Goal: Information Seeking & Learning: Learn about a topic

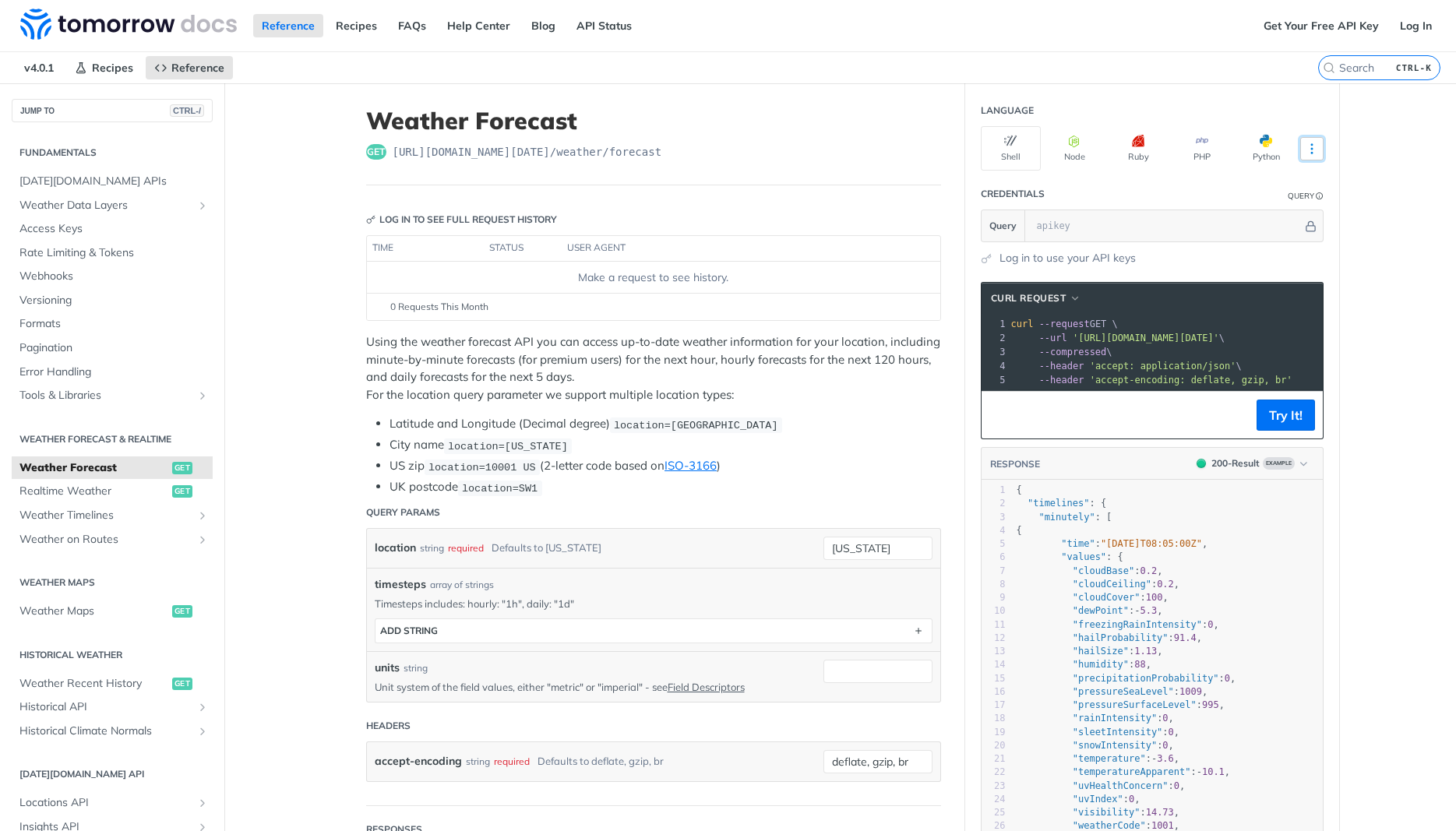
click at [1309, 145] on icon "More ellipsis" at bounding box center [1312, 149] width 14 height 14
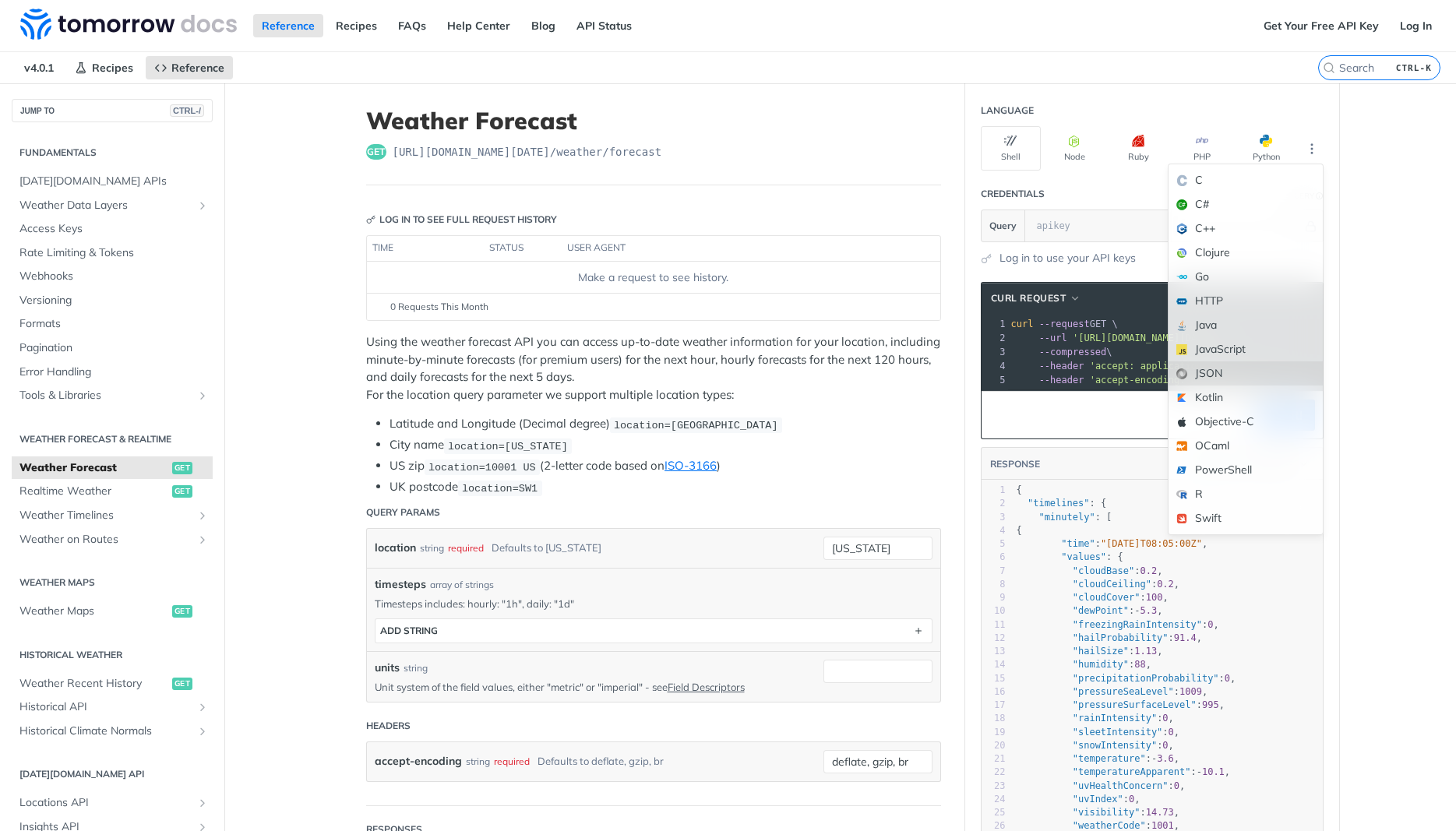
click at [1227, 374] on div "JSON" at bounding box center [1245, 373] width 154 height 24
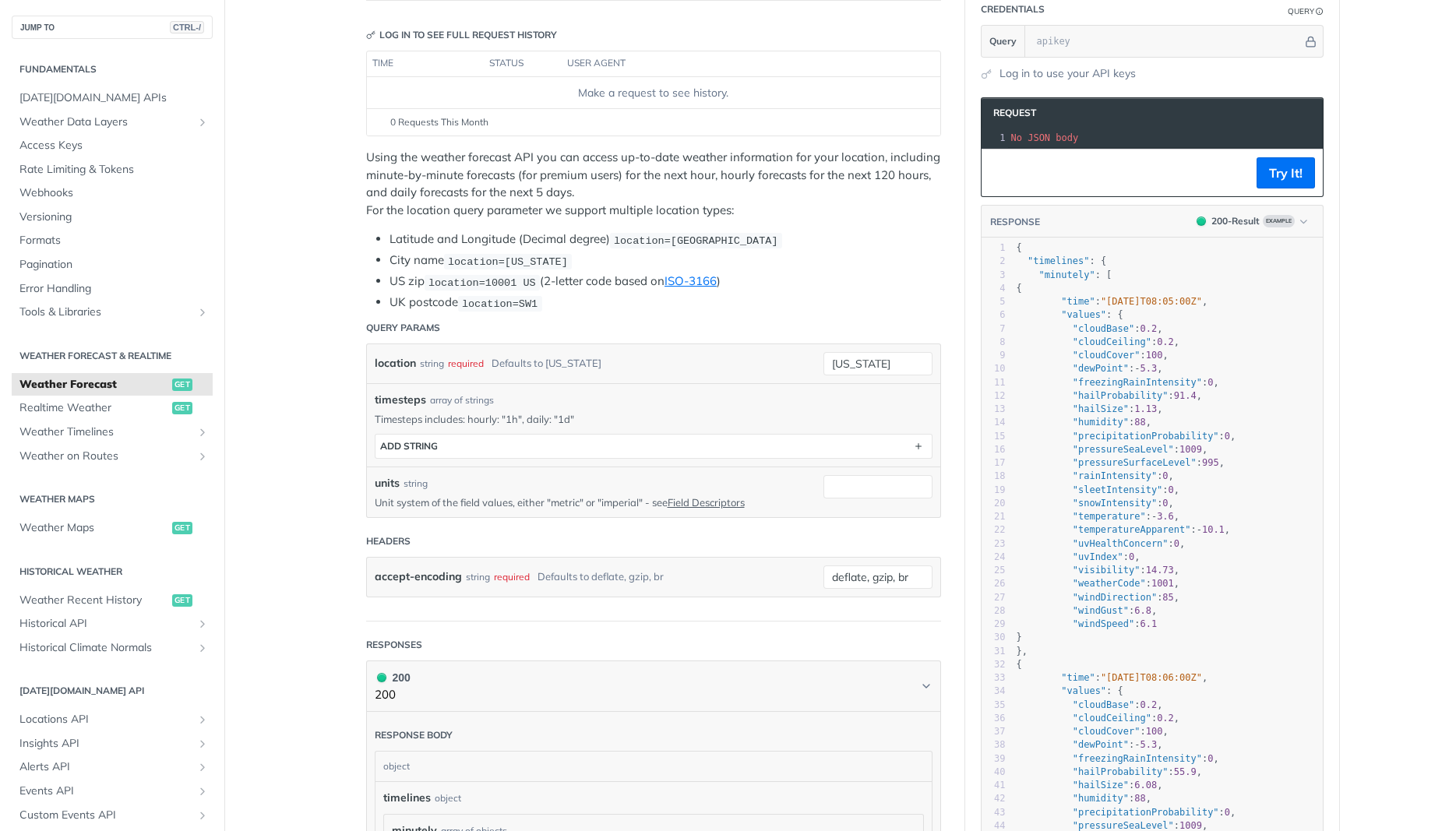
scroll to position [93, 0]
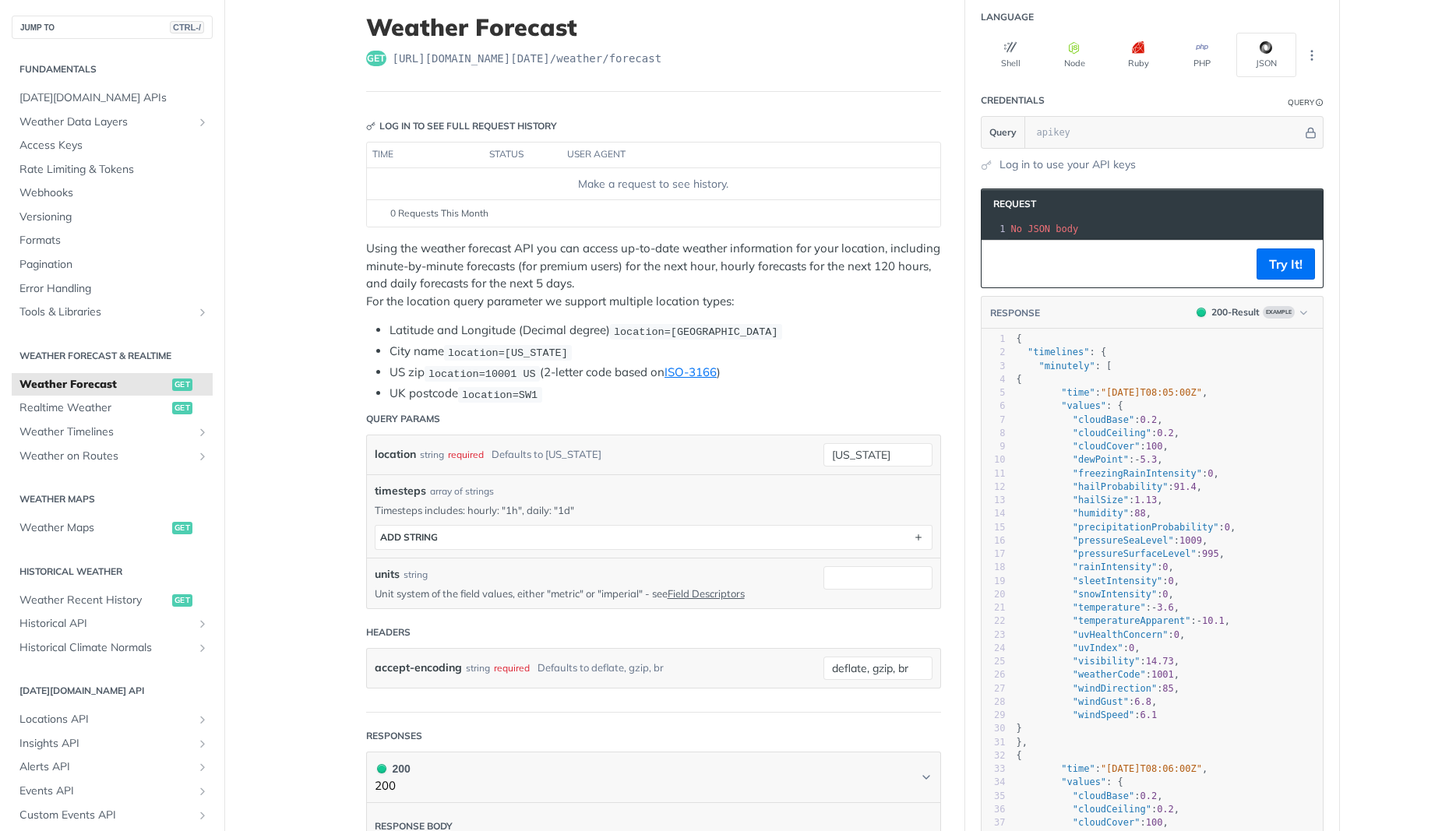
click at [1088, 229] on pre "No JSON body" at bounding box center [1165, 229] width 315 height 14
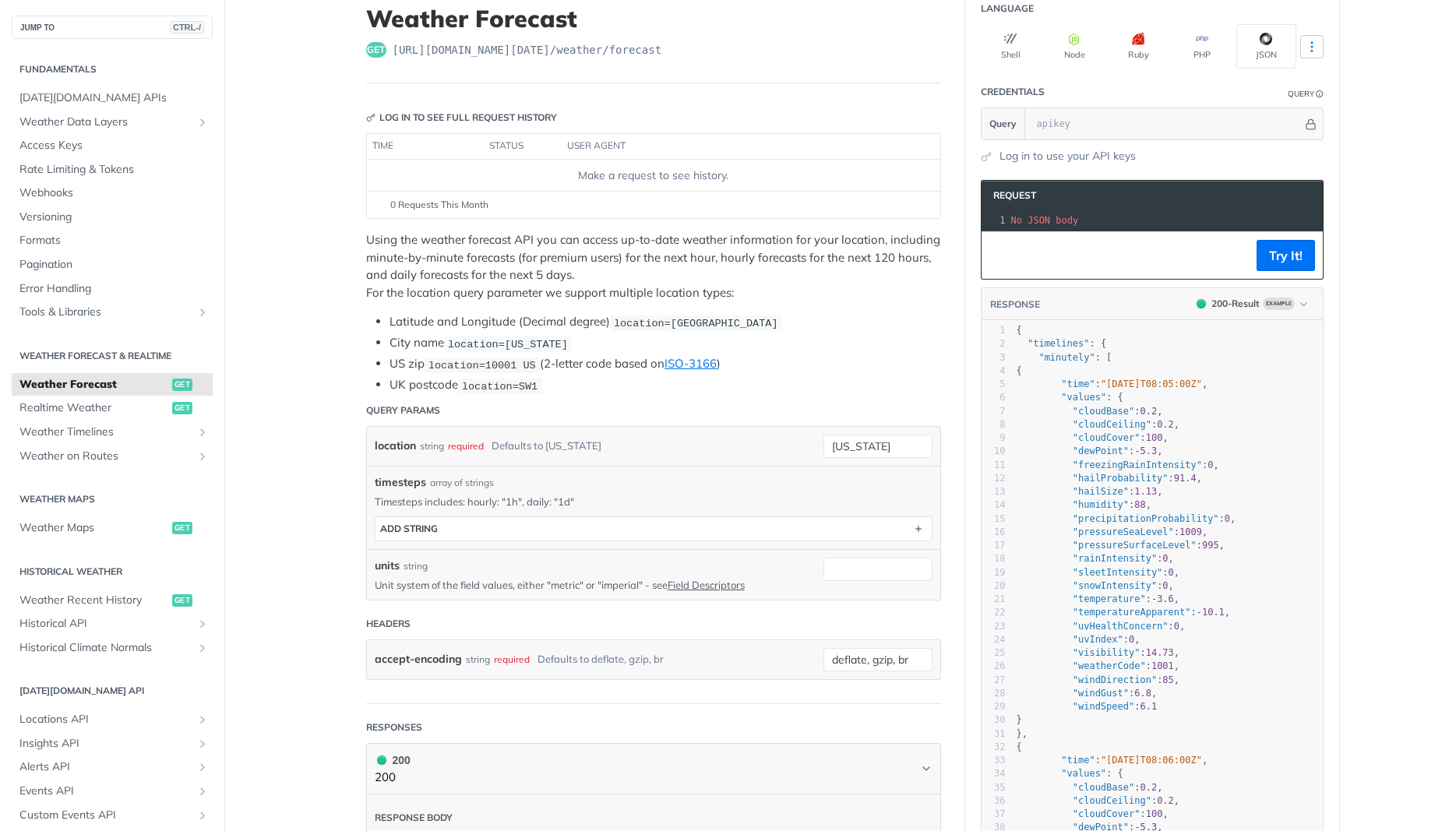
scroll to position [0, 0]
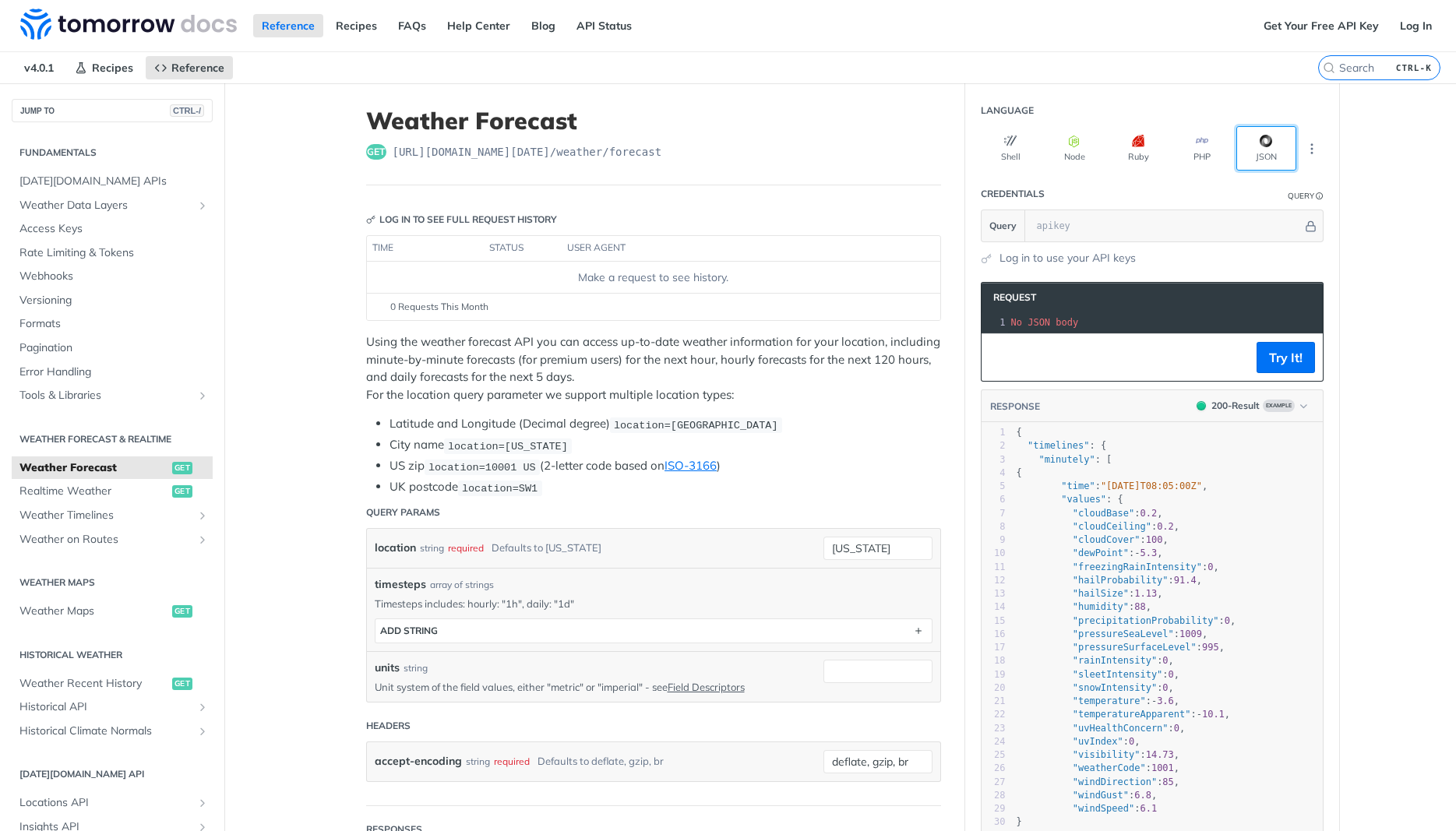
click at [1281, 148] on button "JSON" at bounding box center [1266, 149] width 60 height 45
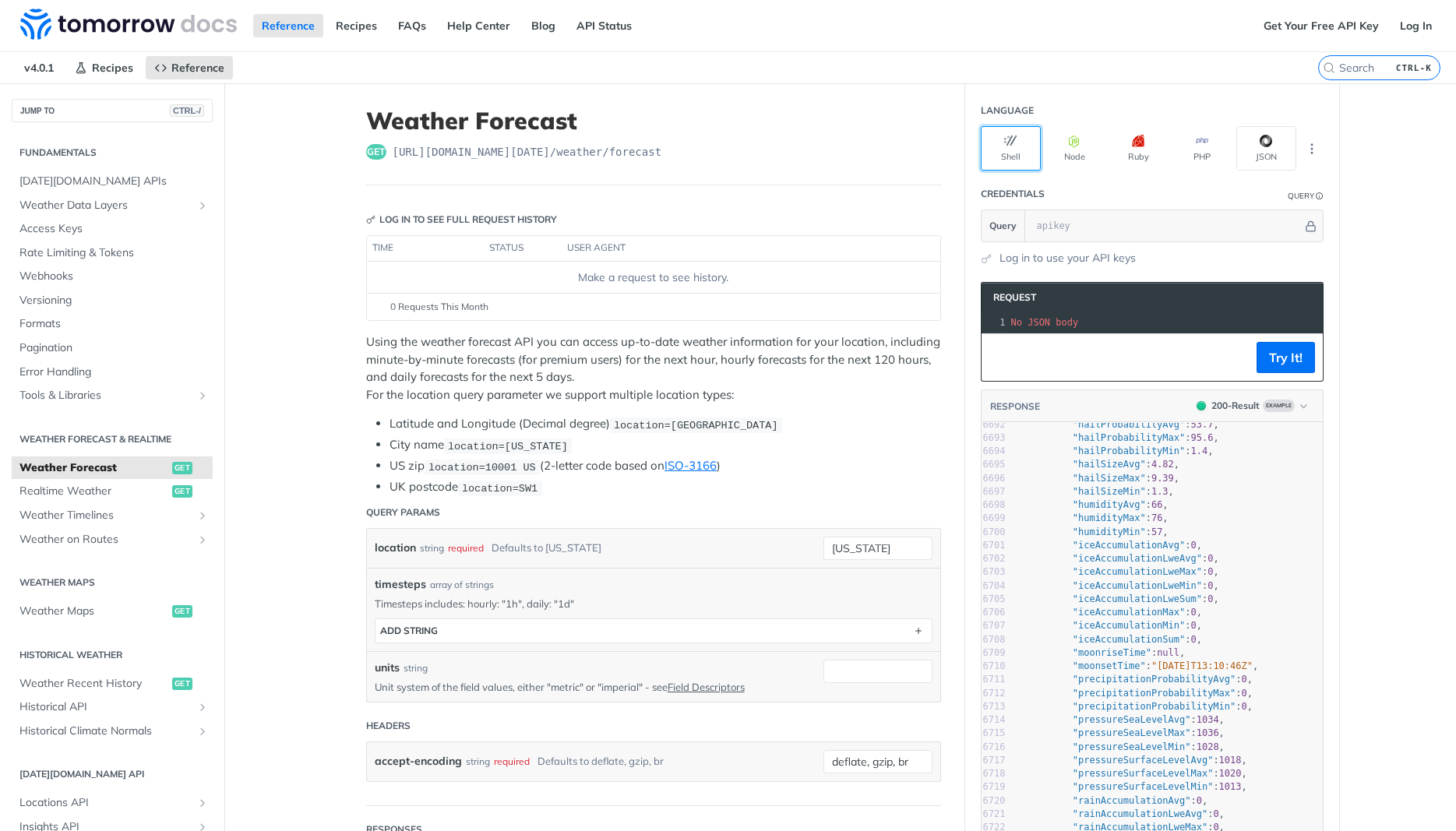
click at [1017, 161] on button "Shell" at bounding box center [1010, 149] width 60 height 45
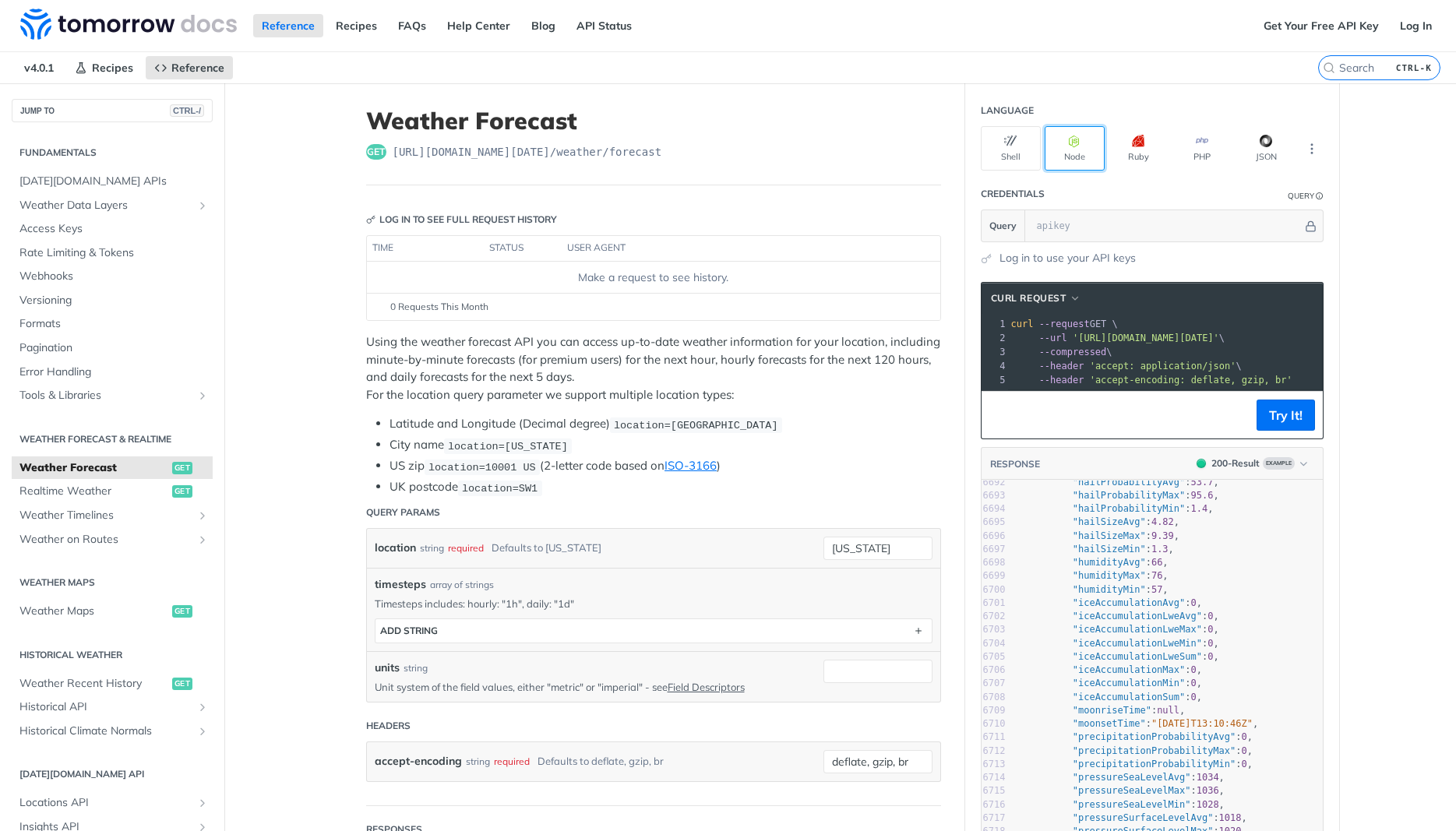
click at [1074, 155] on button "Node" at bounding box center [1074, 149] width 60 height 45
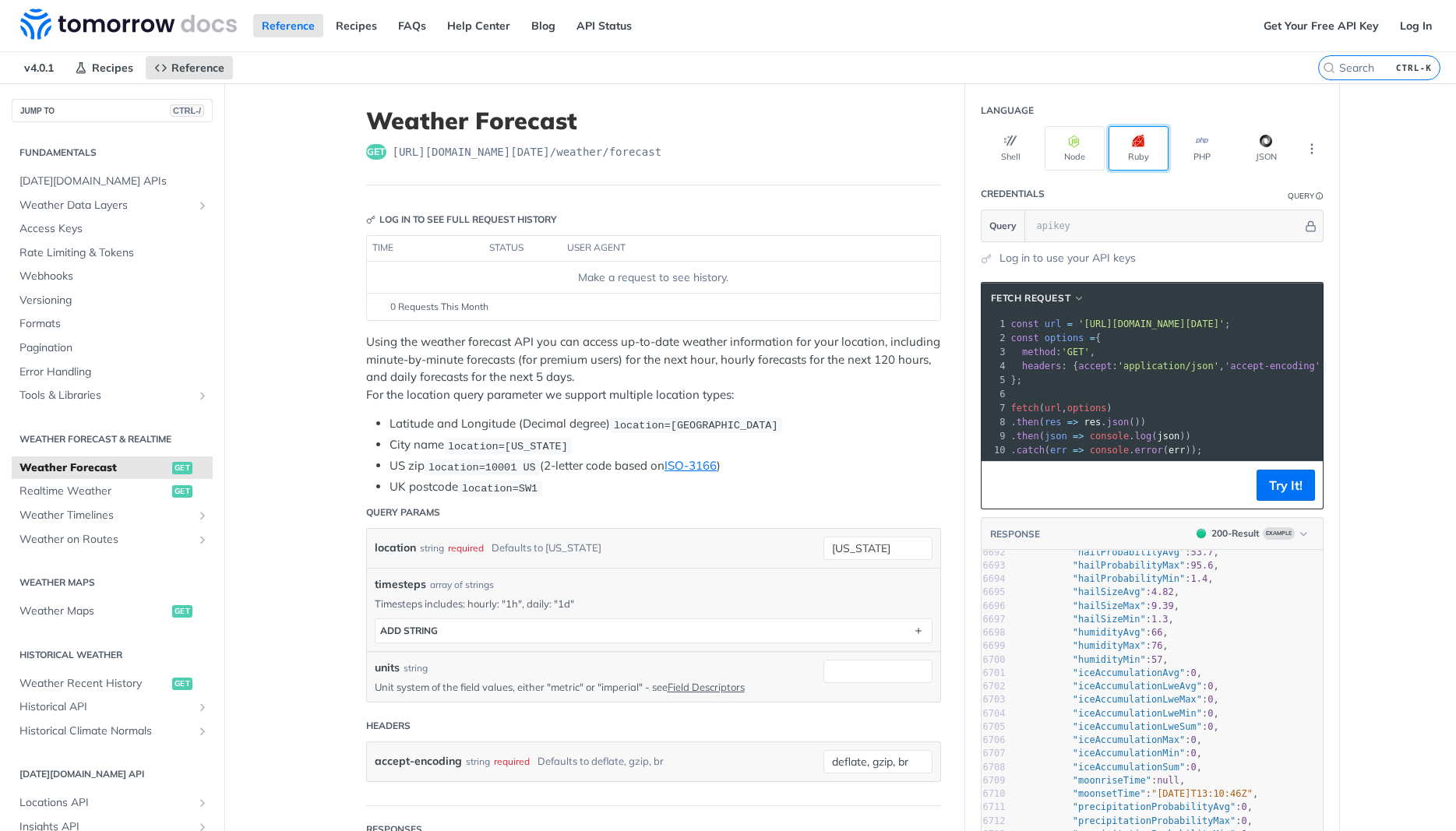
click at [1134, 148] on button "Ruby" at bounding box center [1138, 149] width 60 height 45
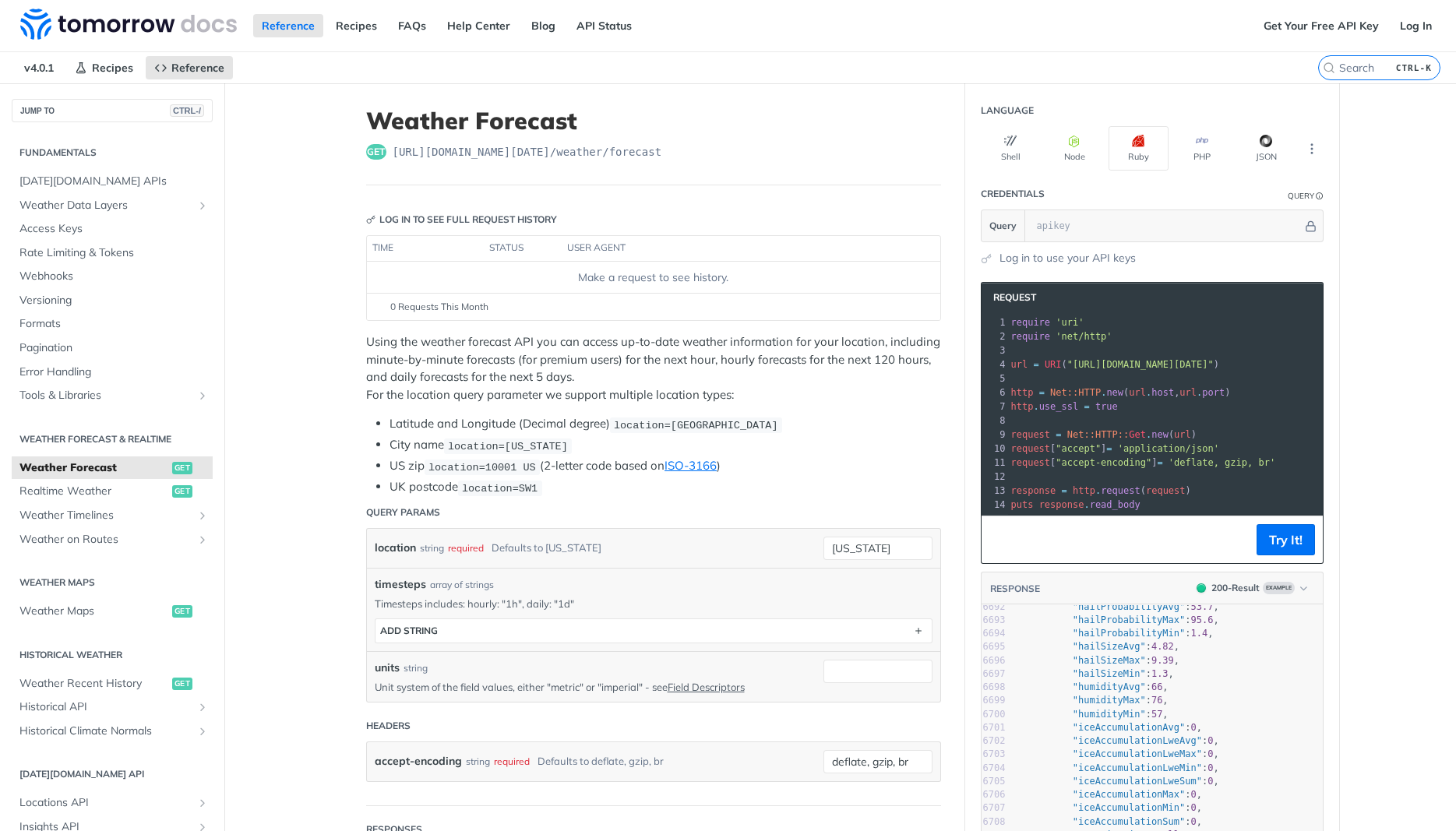
drag, startPoint x: 1213, startPoint y: 367, endPoint x: 1279, endPoint y: 359, distance: 66.5
drag, startPoint x: 1271, startPoint y: 365, endPoint x: 1354, endPoint y: 359, distance: 83.2
click at [1182, 385] on pre "http = Net::HTTP . new ( url . host , url . [GEOGRAPHIC_DATA] )" at bounding box center [1125, 393] width 396 height 14
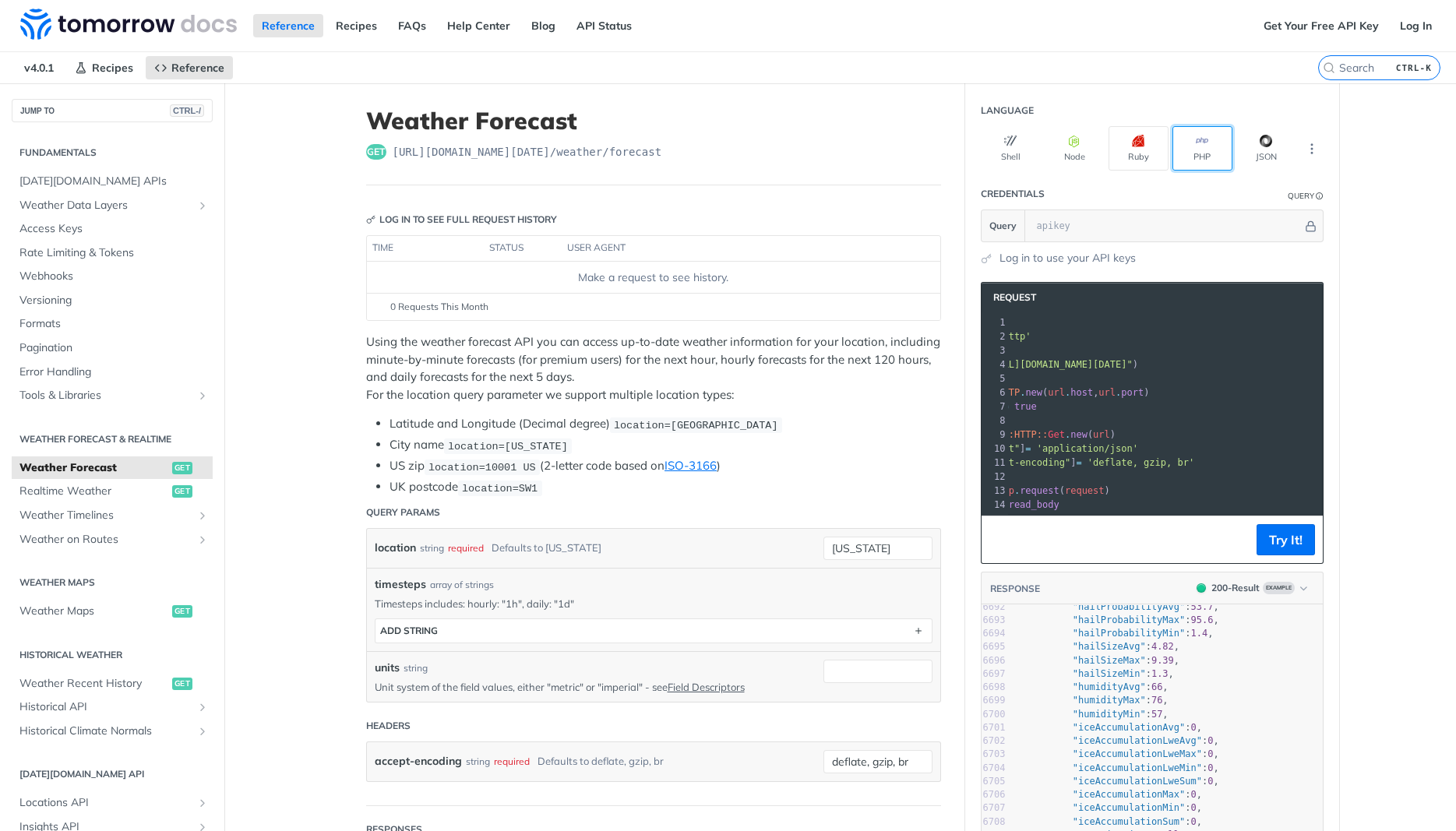
click at [1186, 143] on button "PHP" at bounding box center [1201, 149] width 60 height 45
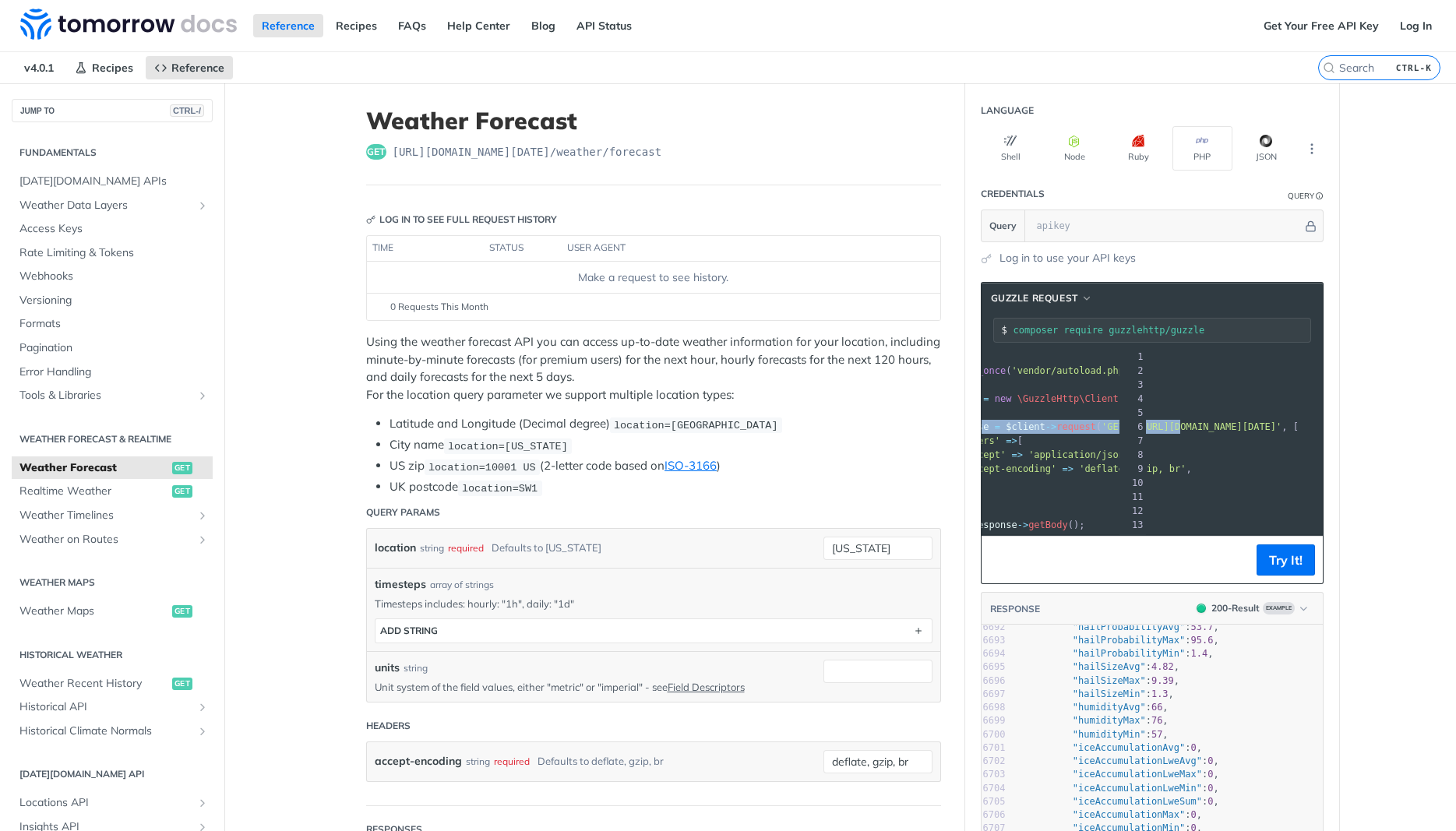
scroll to position [0, 211]
drag, startPoint x: 1153, startPoint y: 424, endPoint x: 1347, endPoint y: 431, distance: 194.1
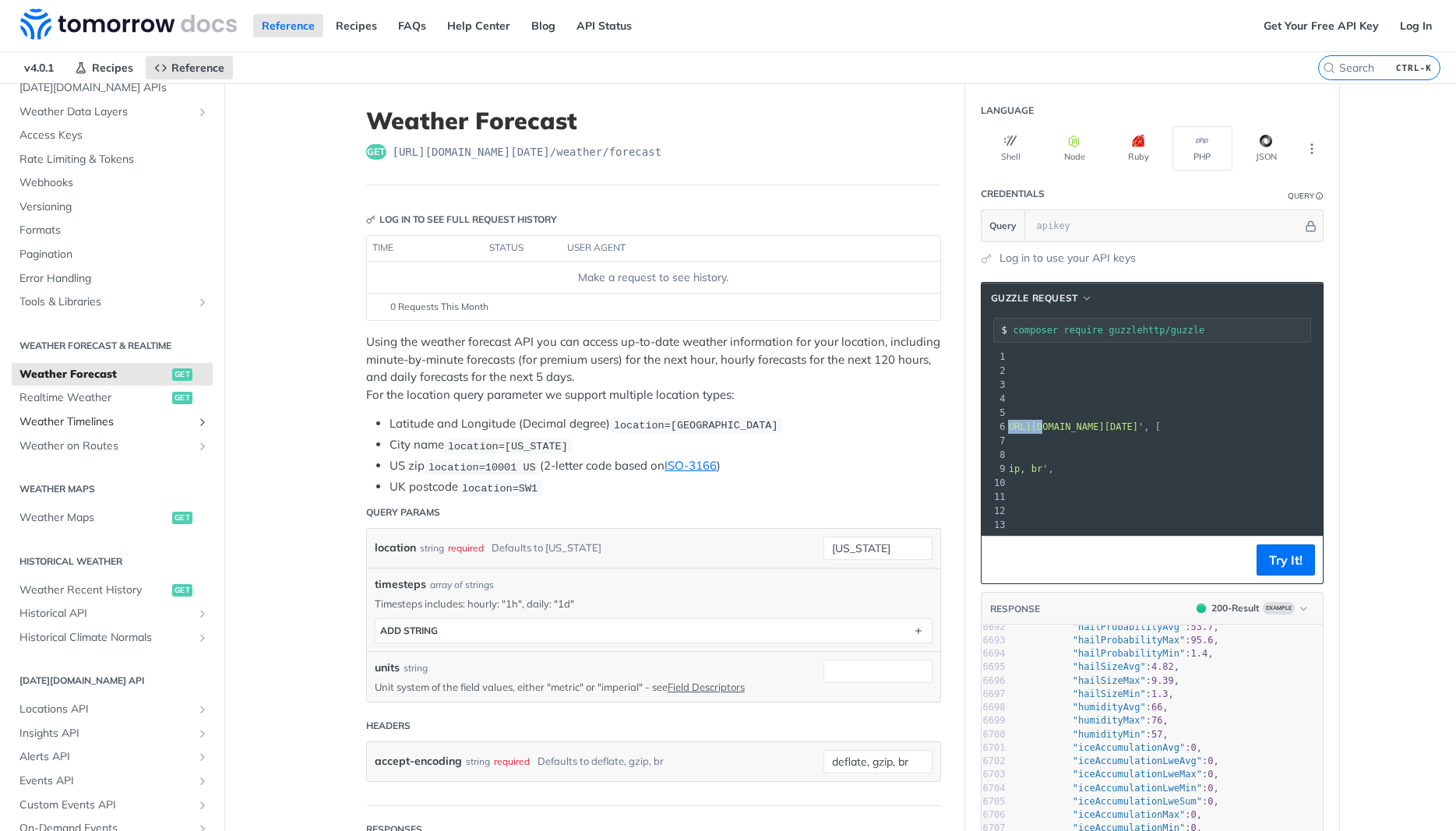
scroll to position [204, 0]
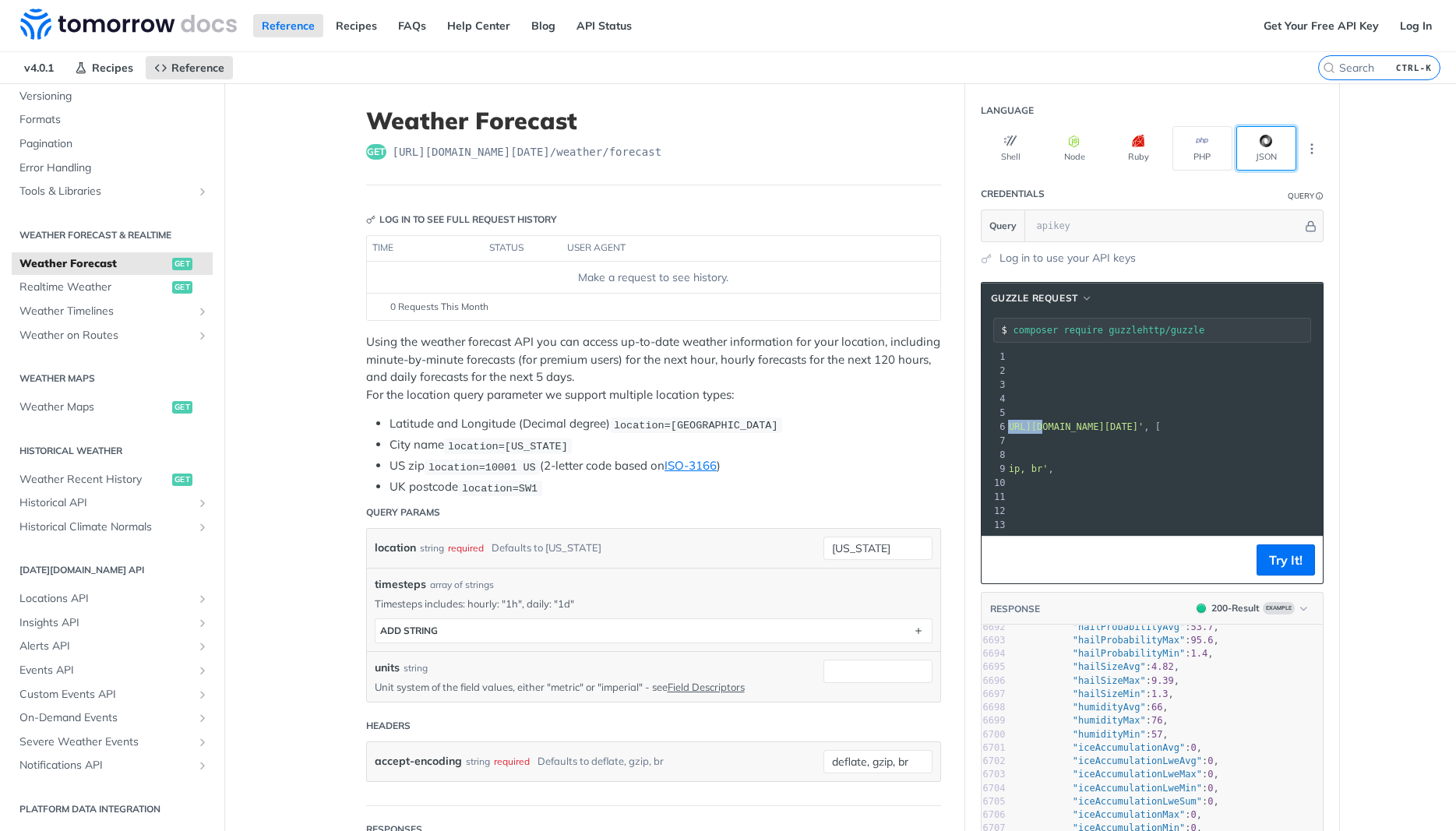
click at [1254, 154] on button "JSON" at bounding box center [1266, 149] width 60 height 45
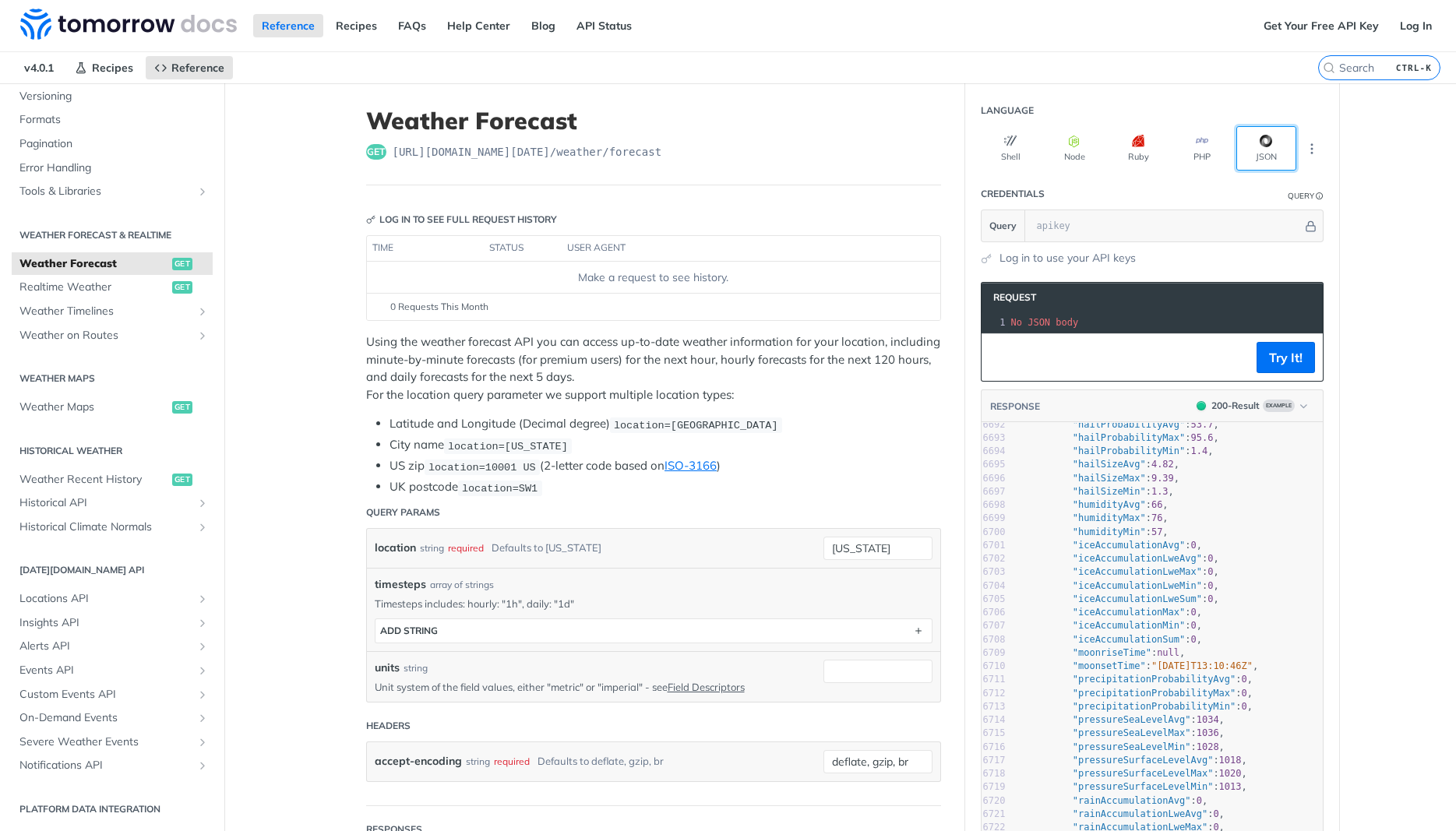
scroll to position [0, 0]
click at [1307, 151] on icon "More ellipsis" at bounding box center [1312, 149] width 14 height 14
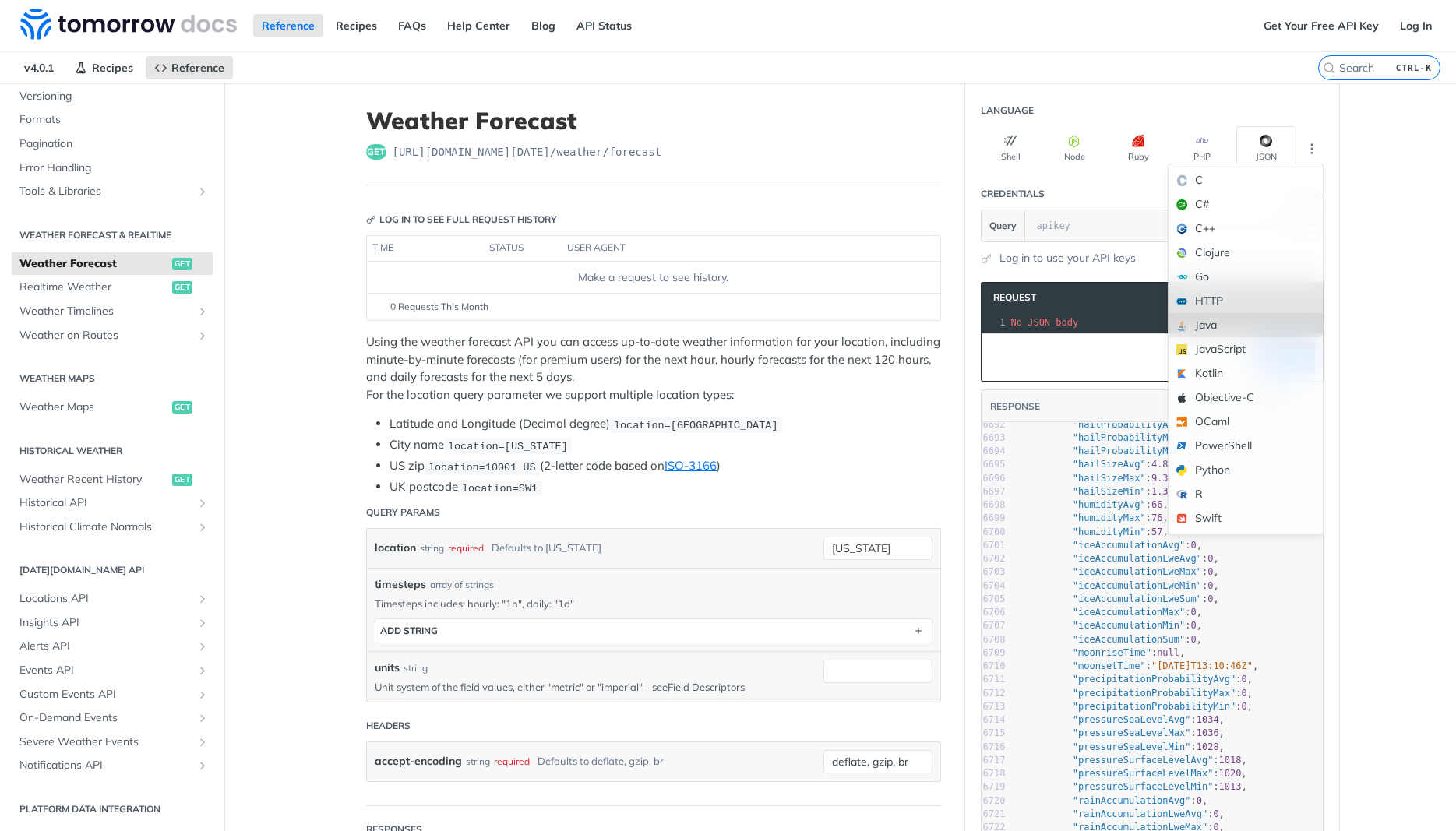
click at [1255, 326] on div "Java" at bounding box center [1245, 325] width 154 height 24
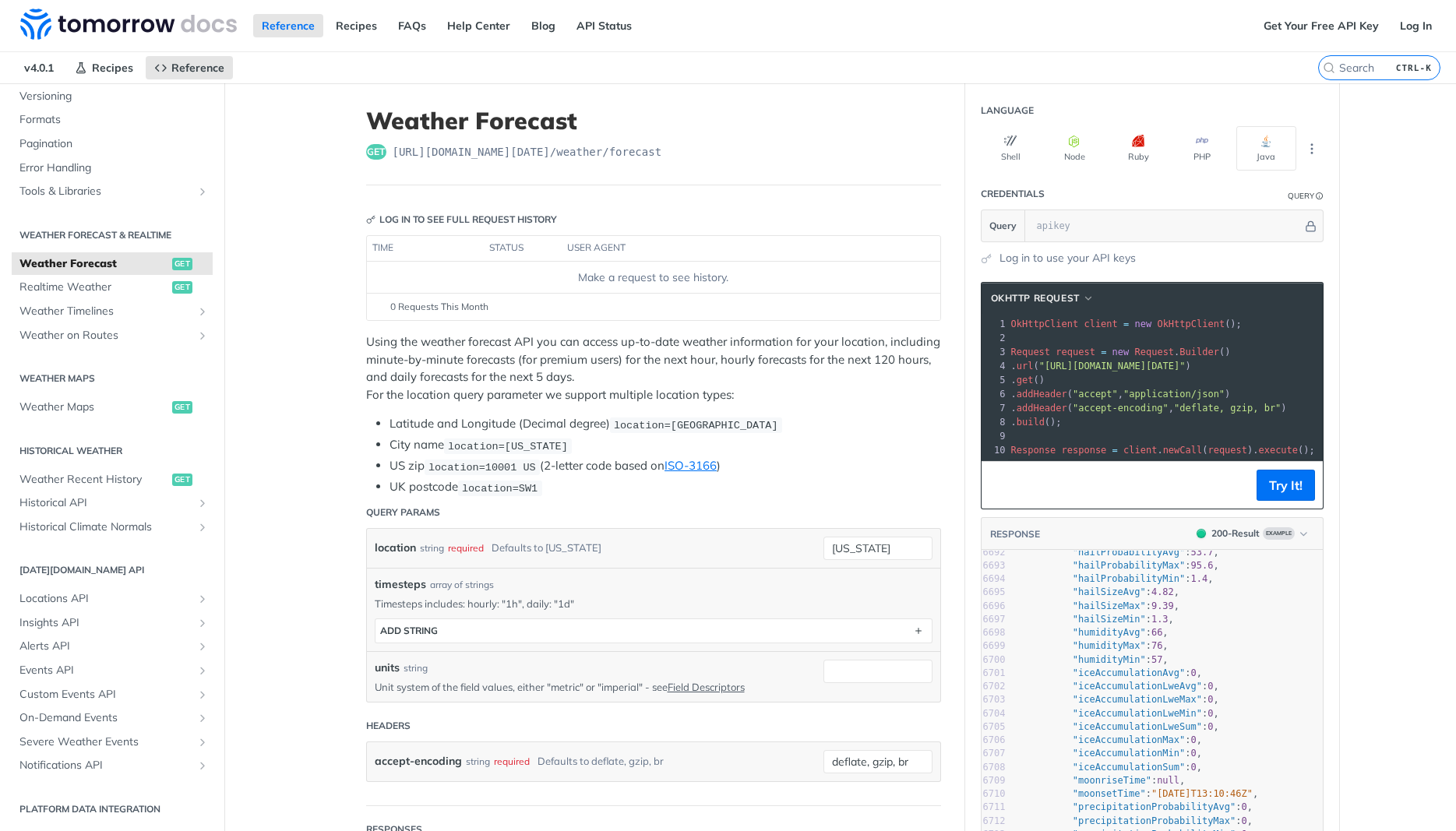
scroll to position [0, 65]
drag, startPoint x: 1184, startPoint y: 368, endPoint x: 1390, endPoint y: 371, distance: 206.0
click at [1209, 381] on pre ". get ()" at bounding box center [1132, 380] width 381 height 14
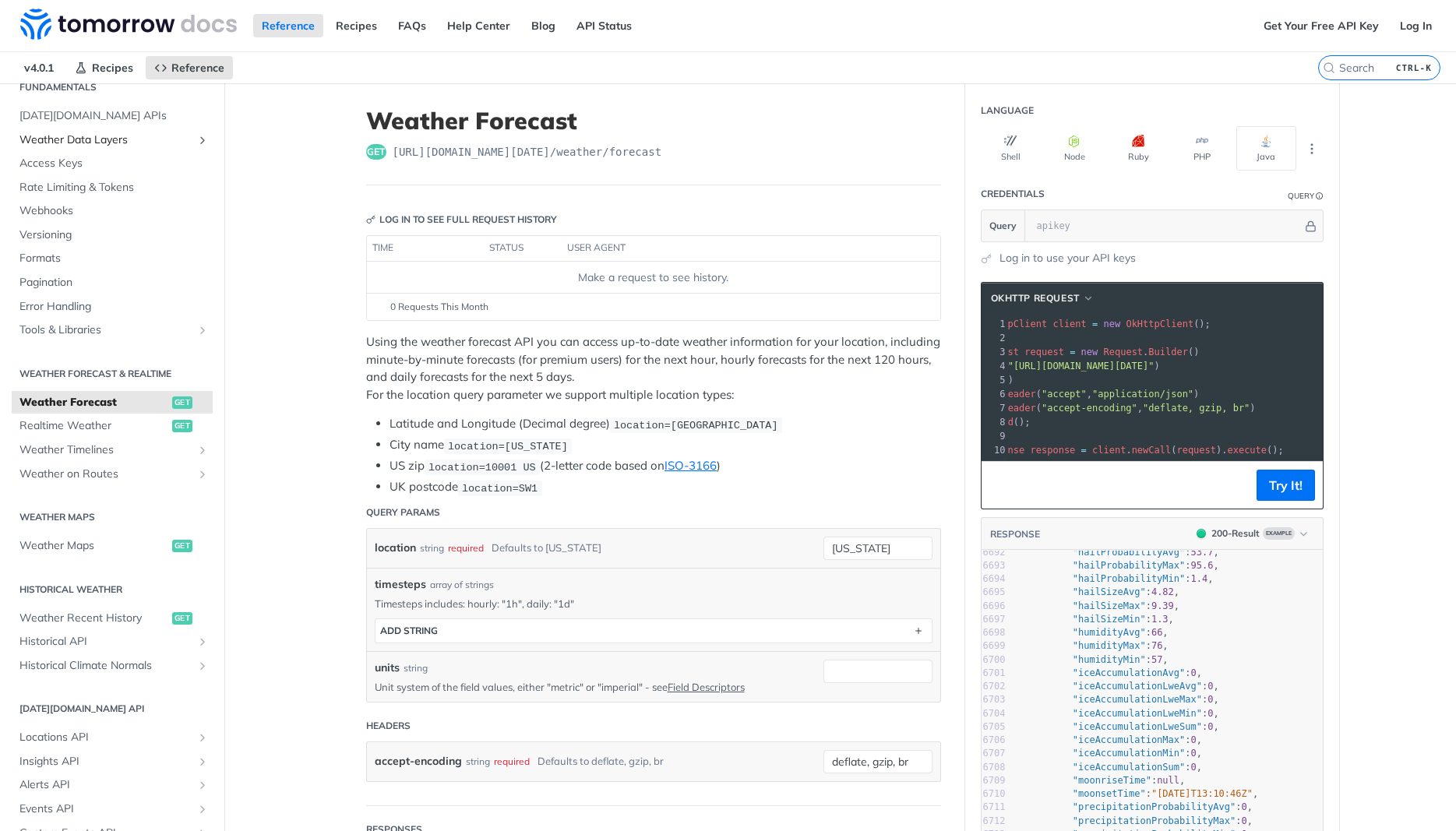
scroll to position [0, 0]
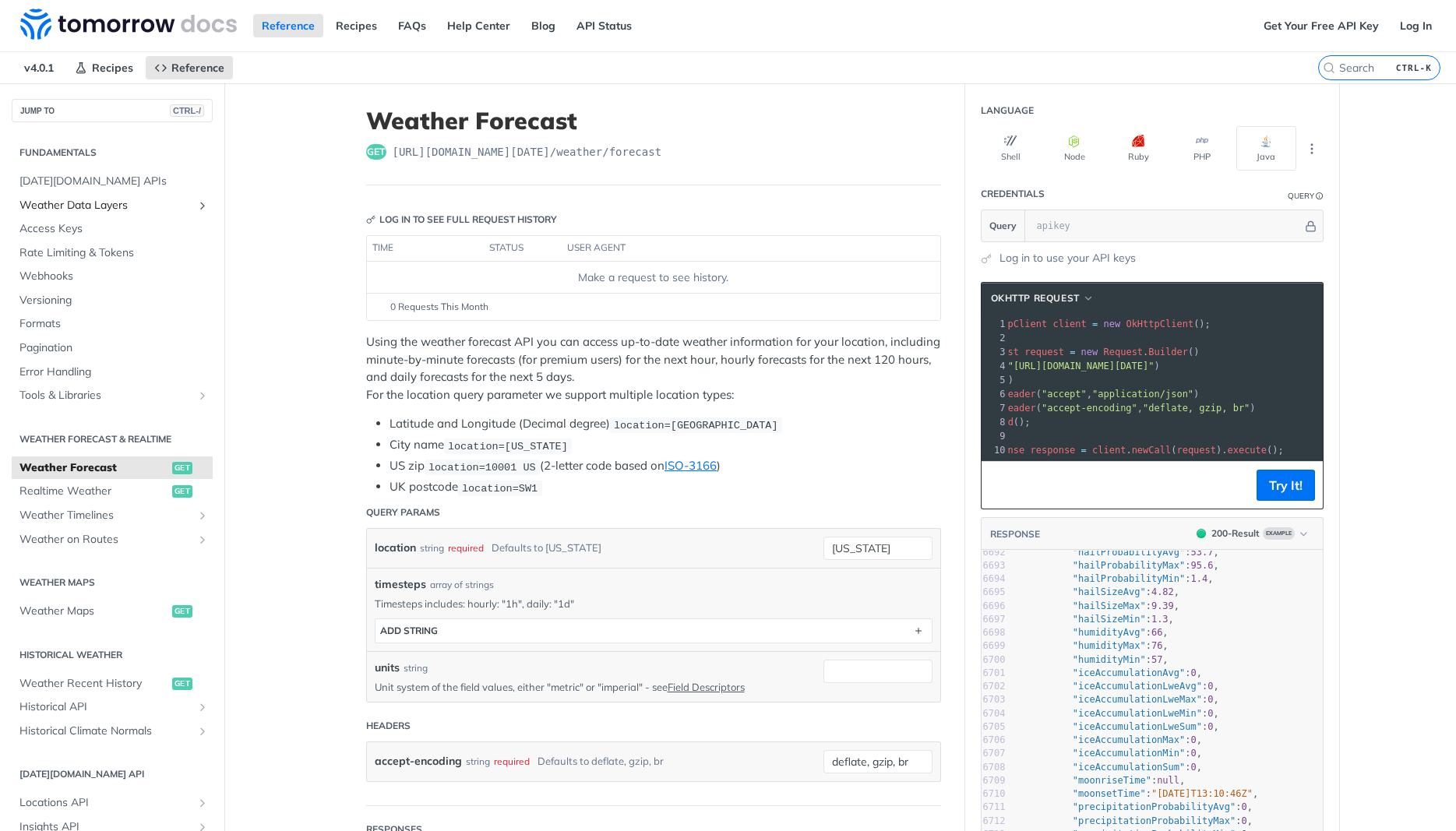
click at [117, 197] on link "Weather Data Layers" at bounding box center [112, 205] width 201 height 23
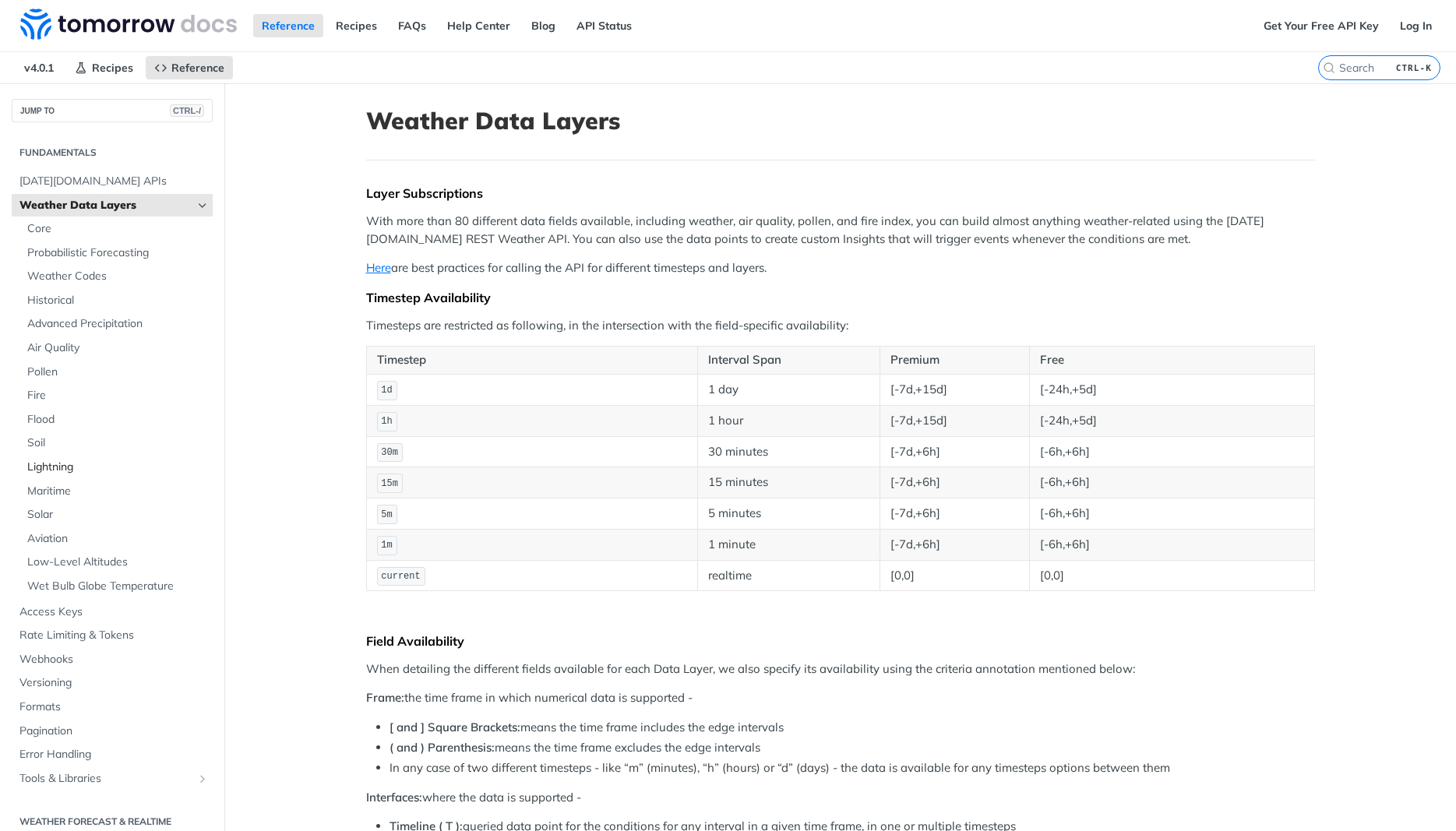
click at [65, 463] on span "Lightning" at bounding box center [117, 467] width 181 height 15
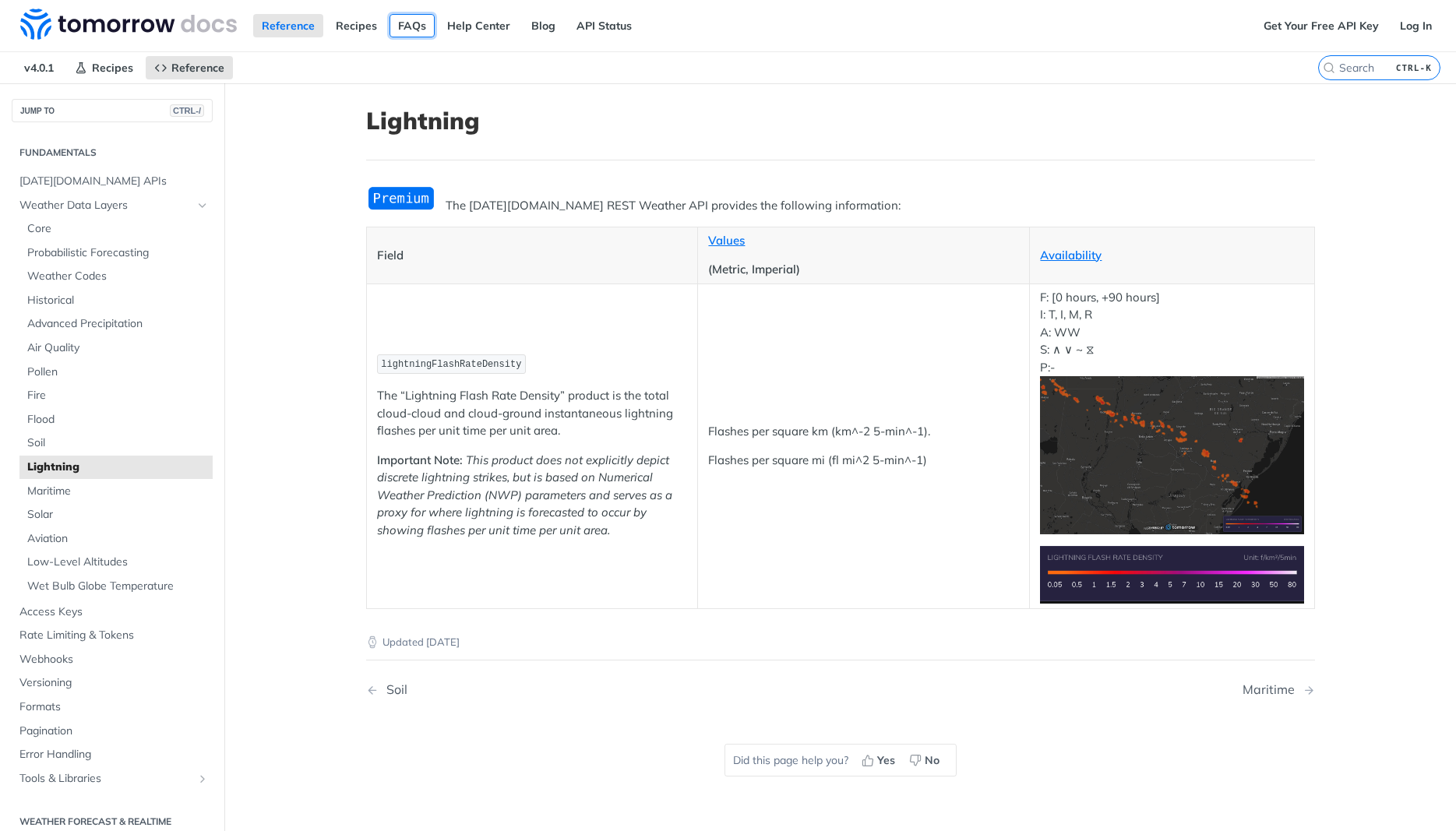
click at [420, 24] on link "FAQs" at bounding box center [412, 26] width 45 height 23
click at [410, 22] on link "FAQs" at bounding box center [412, 26] width 45 height 23
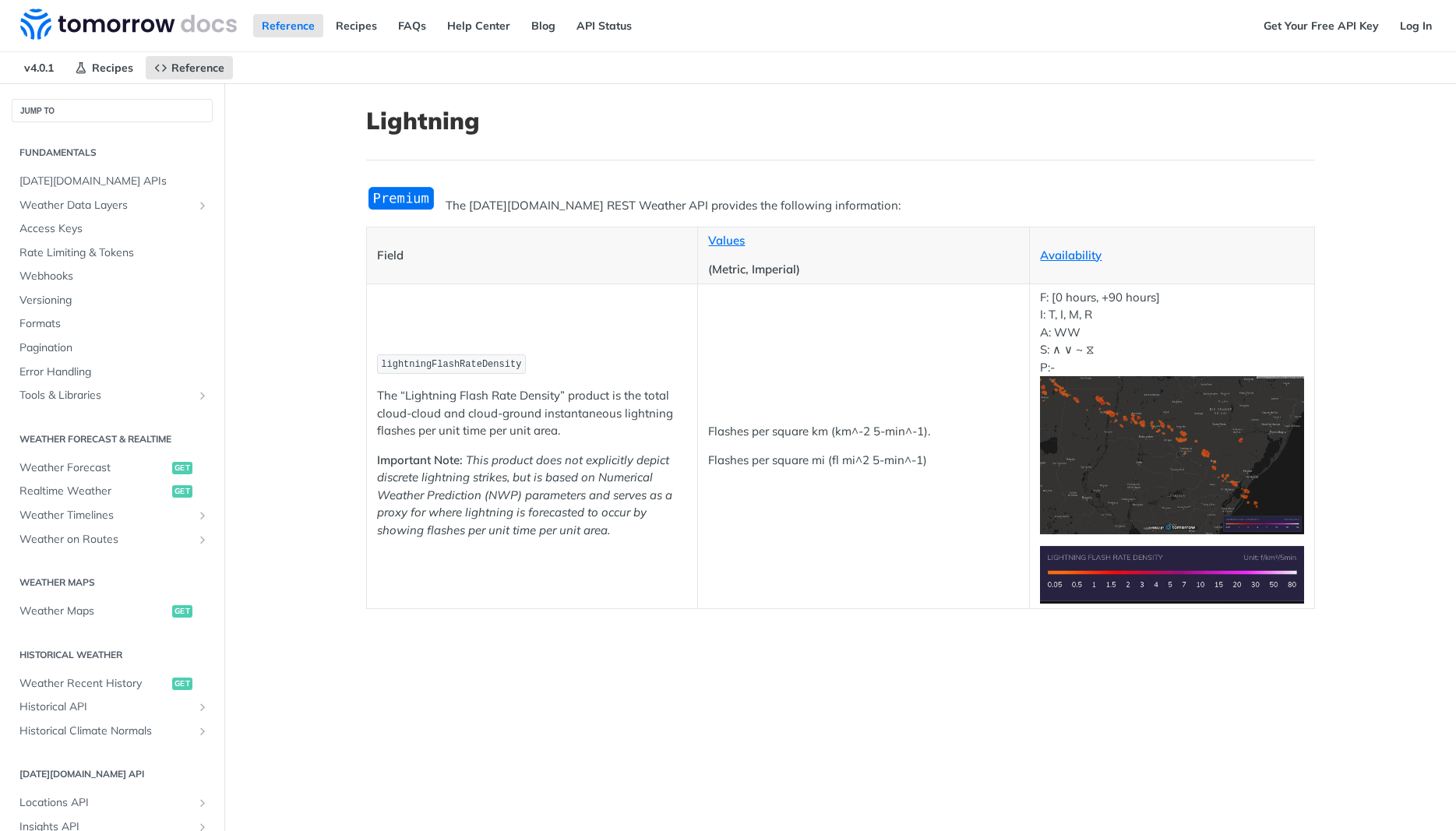
click at [97, 64] on span "Recipes" at bounding box center [113, 68] width 41 height 14
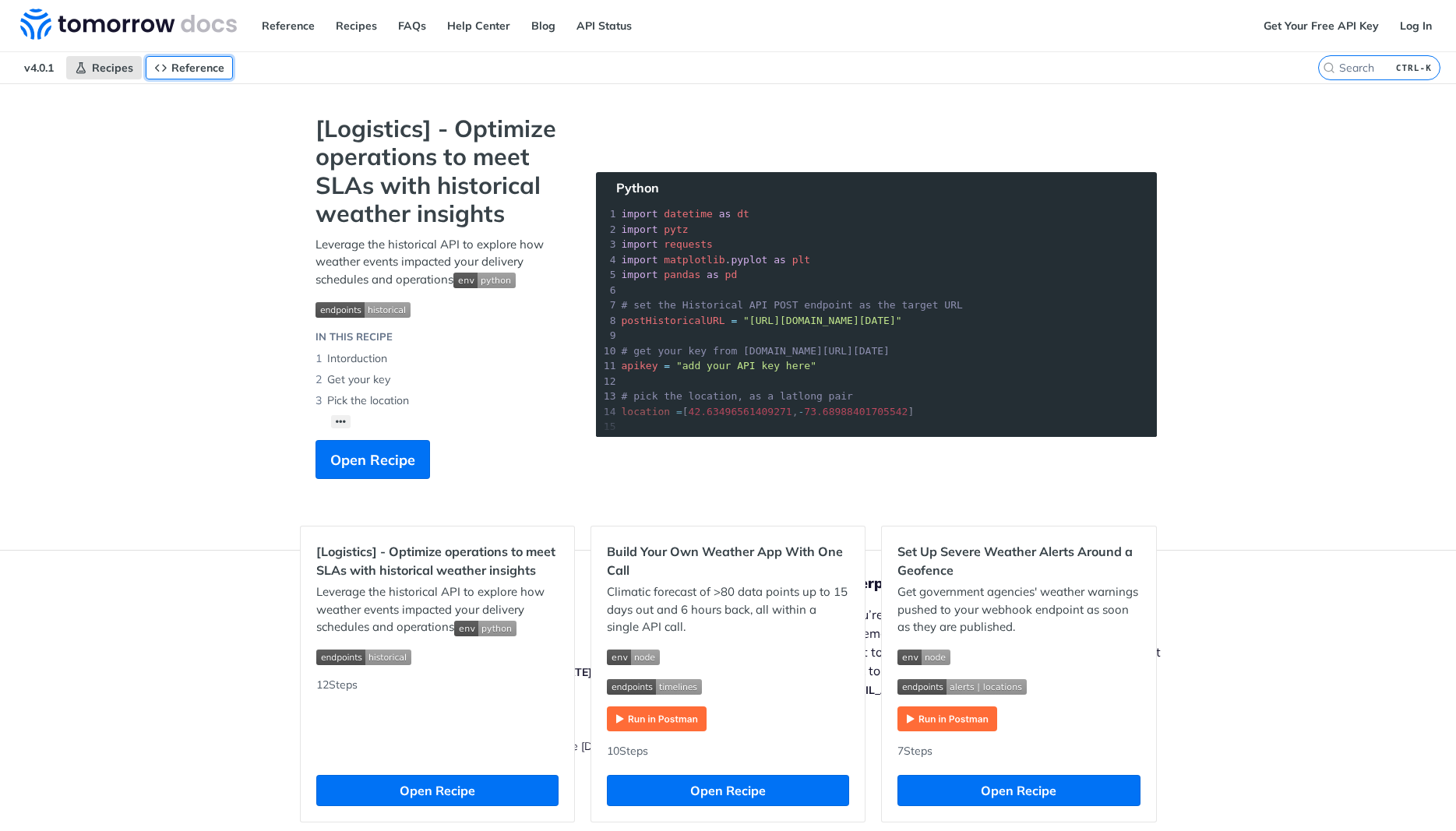
click at [196, 66] on span "Reference" at bounding box center [197, 68] width 53 height 14
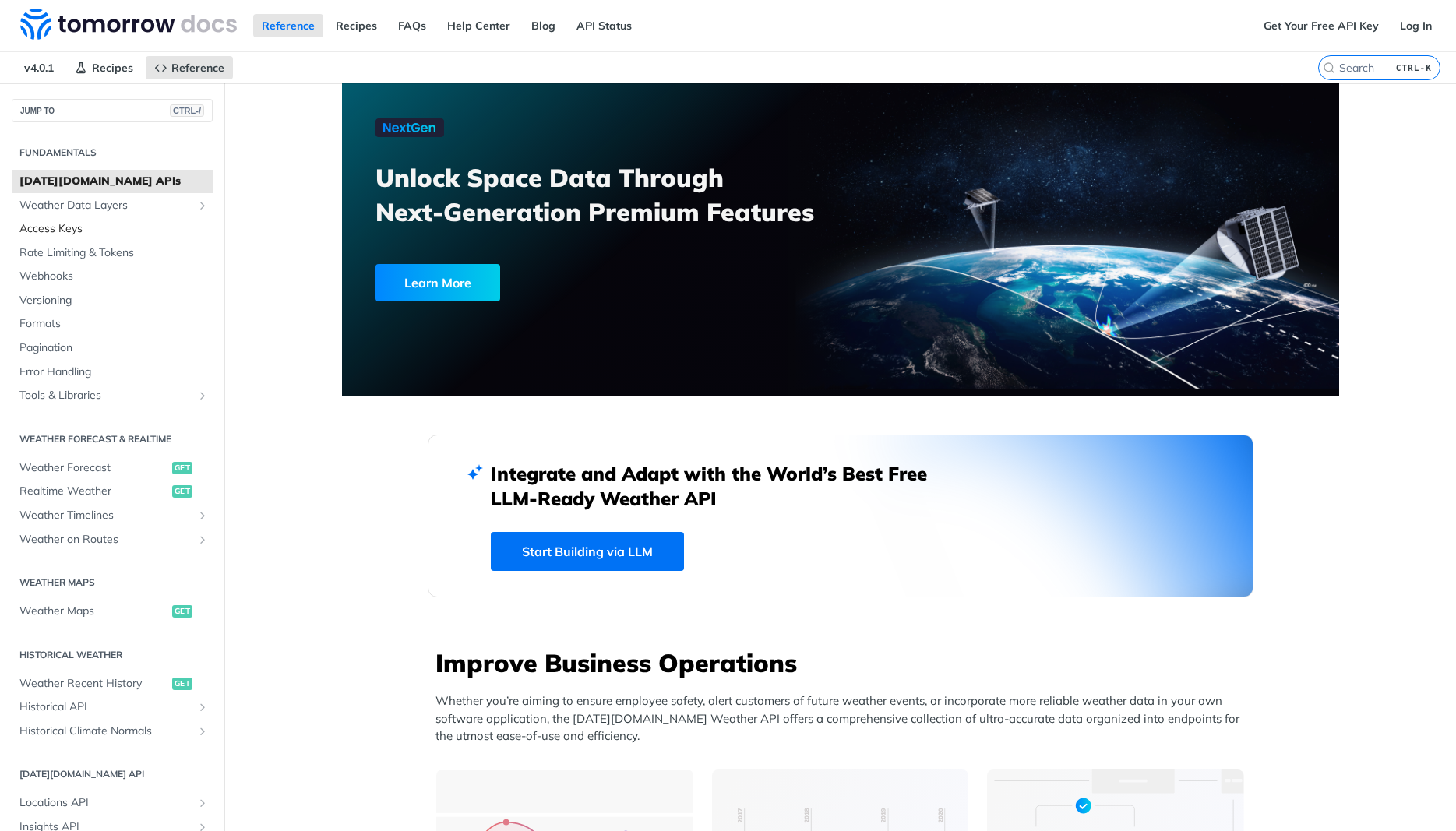
click at [87, 226] on span "Access Keys" at bounding box center [114, 229] width 189 height 15
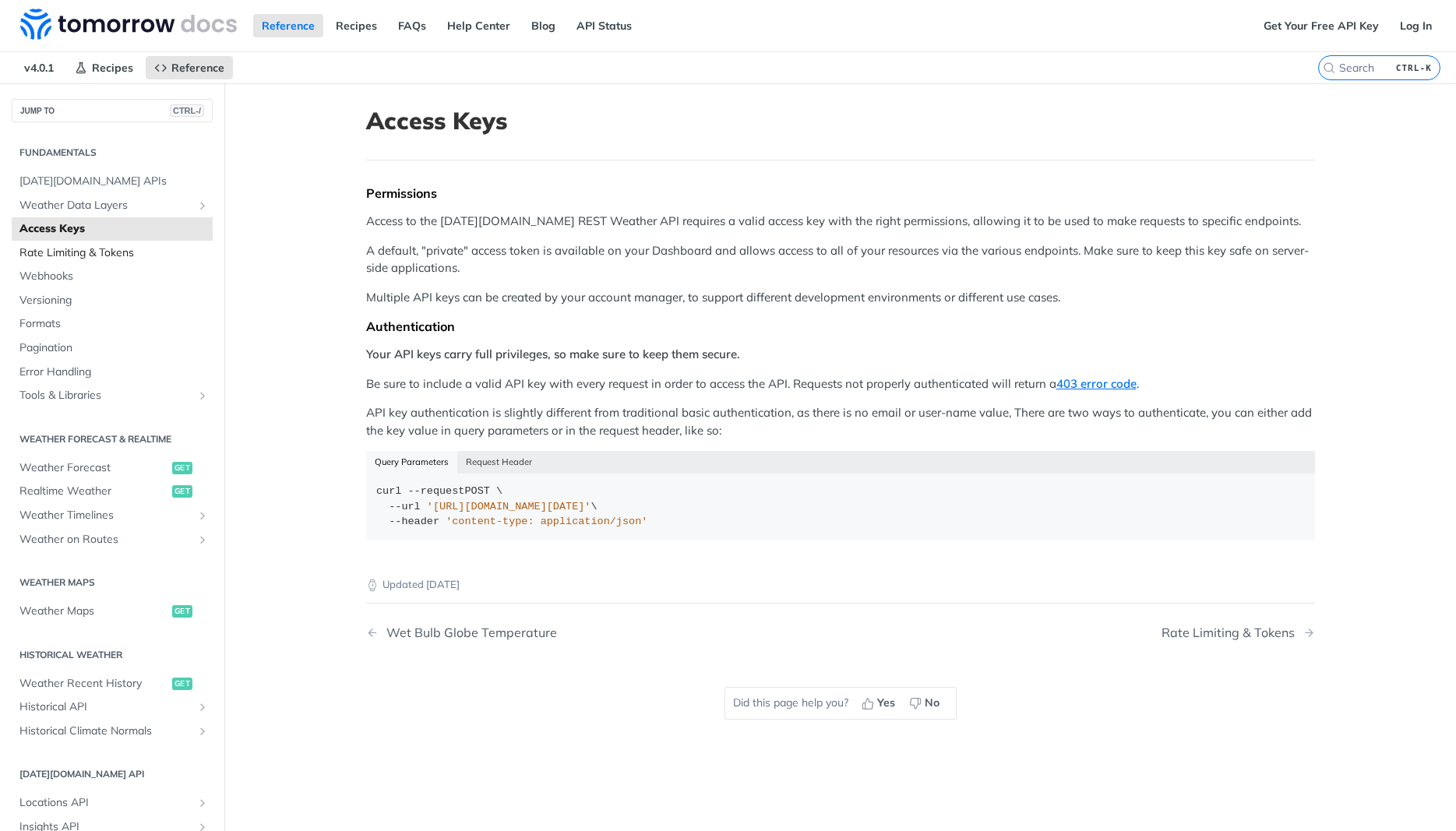
click at [129, 257] on span "Rate Limiting & Tokens" at bounding box center [114, 253] width 189 height 15
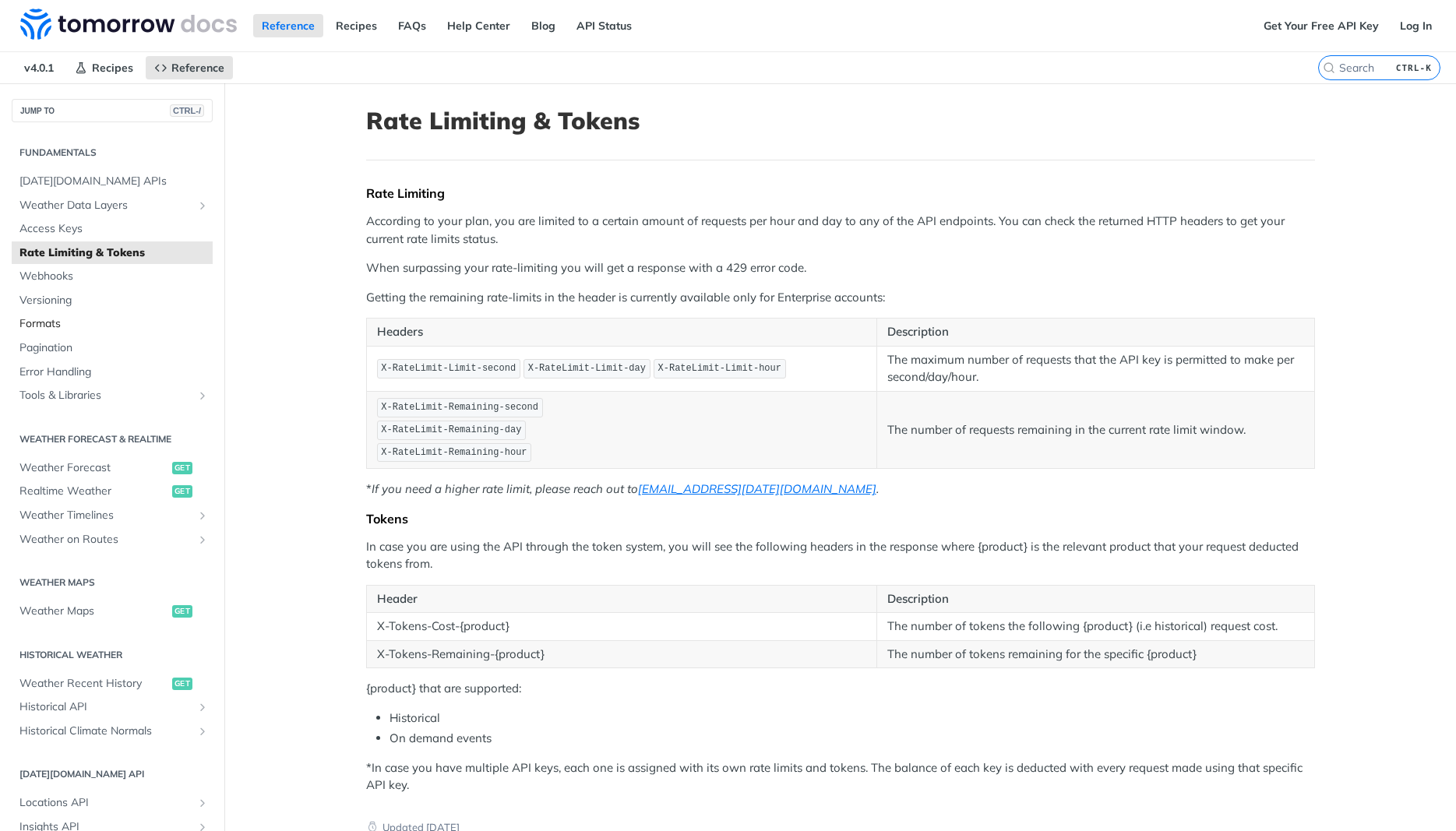
click at [110, 319] on span "Formats" at bounding box center [114, 324] width 189 height 15
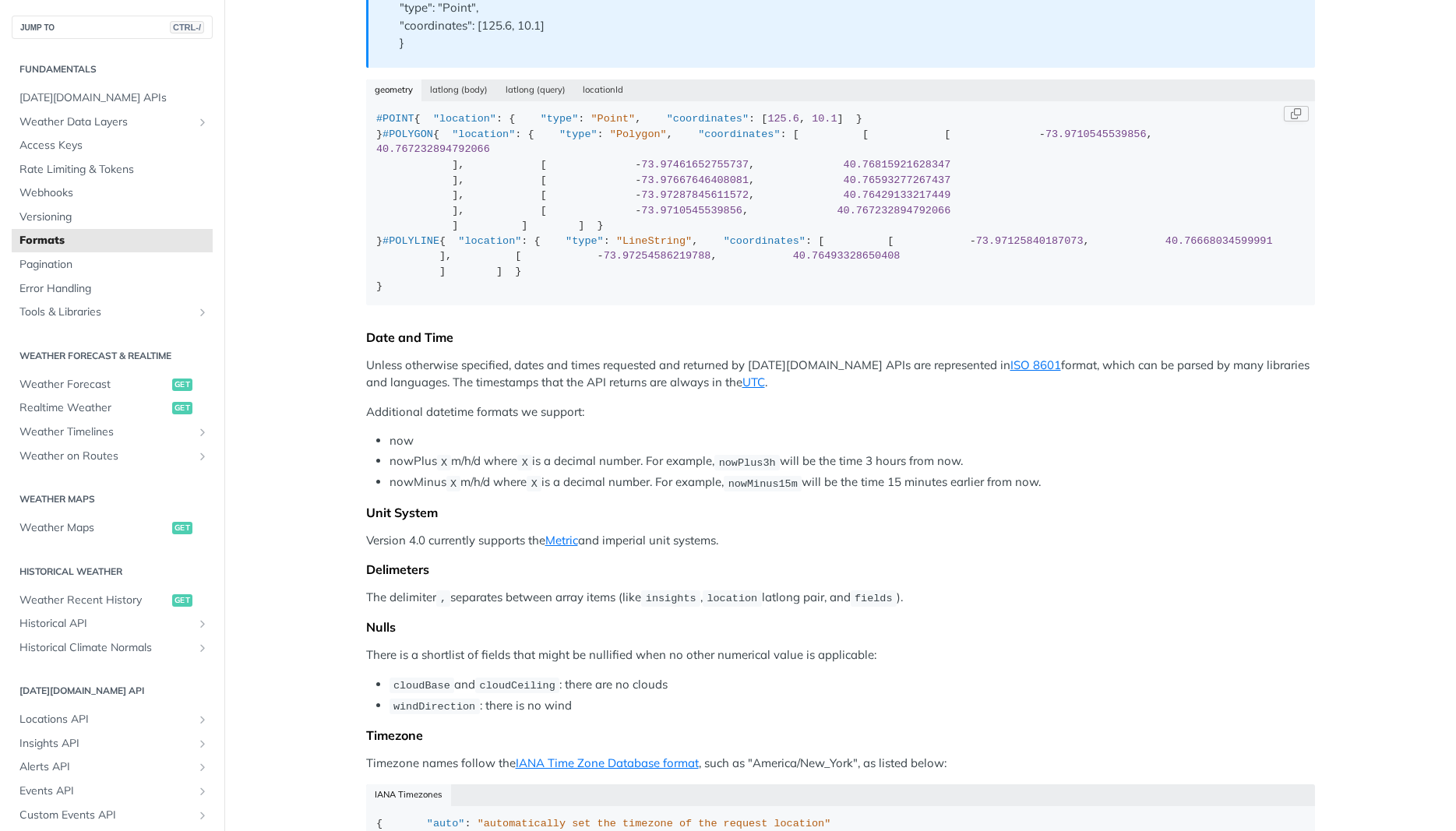
scroll to position [112, 0]
click at [108, 388] on span "Weather Forecast" at bounding box center [94, 384] width 149 height 15
